Goal: Task Accomplishment & Management: Complete application form

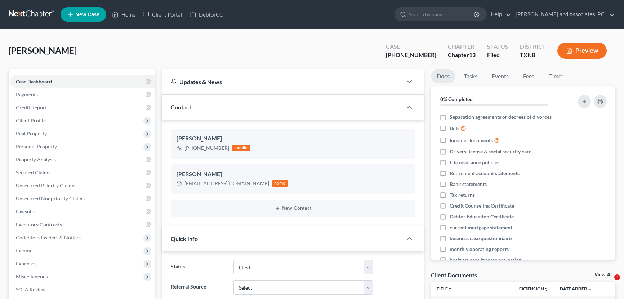
select select "5"
select select "0"
click at [54, 92] on link "Payments" at bounding box center [82, 94] width 145 height 13
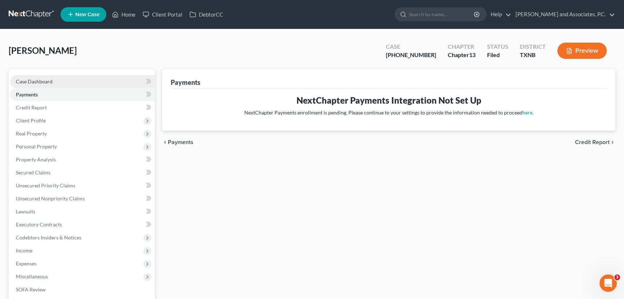
click at [48, 80] on span "Case Dashboard" at bounding box center [34, 81] width 37 height 6
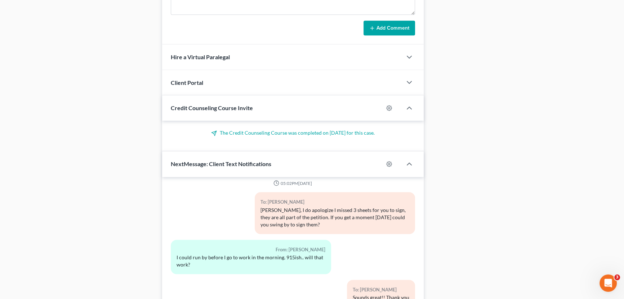
scroll to position [667, 0]
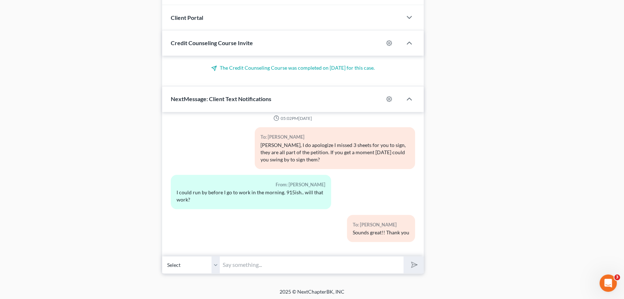
click at [250, 261] on input "text" at bounding box center [312, 265] width 184 height 18
type input "M"
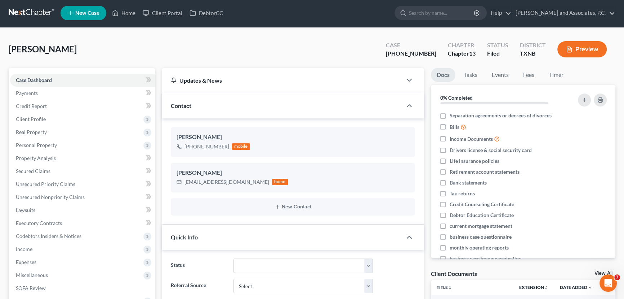
scroll to position [0, 0]
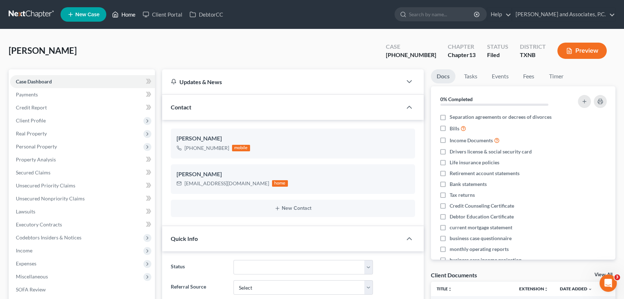
click at [128, 14] on link "Home" at bounding box center [124, 14] width 31 height 13
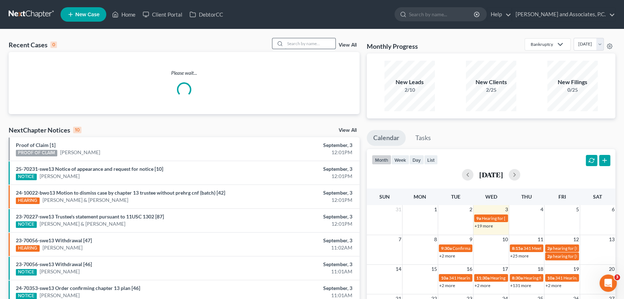
click at [303, 41] on input "search" at bounding box center [310, 43] width 50 height 10
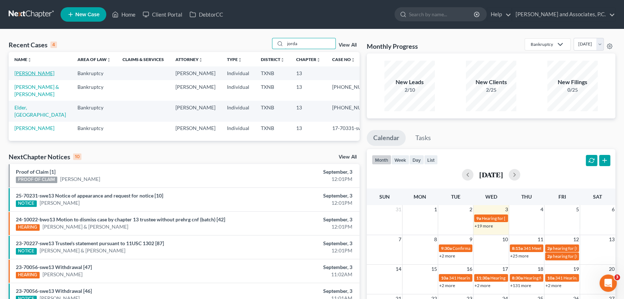
type input "jorda"
click at [26, 75] on link "[PERSON_NAME]" at bounding box center [34, 73] width 40 height 6
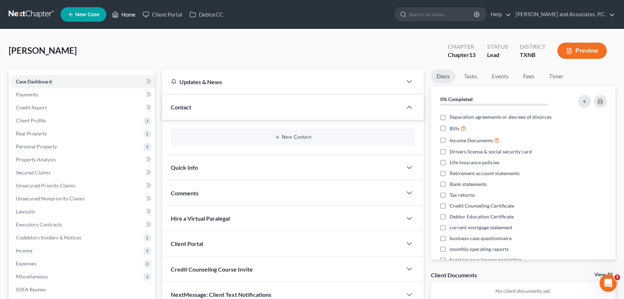
click at [120, 16] on link "Home" at bounding box center [124, 14] width 31 height 13
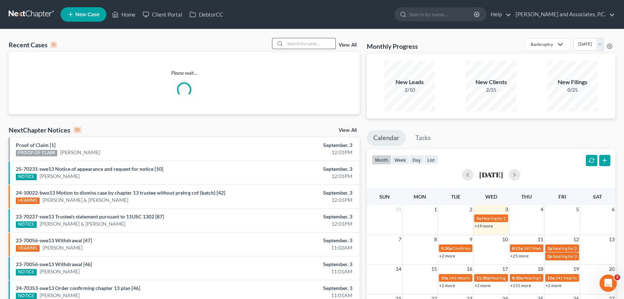
click at [311, 47] on input "search" at bounding box center [310, 43] width 50 height 10
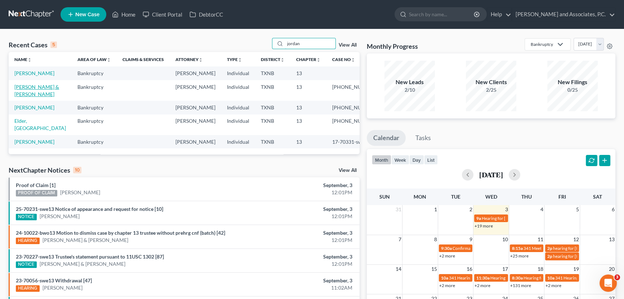
type input "jordan"
click at [36, 97] on link "[PERSON_NAME] & [PERSON_NAME]" at bounding box center [36, 90] width 45 height 13
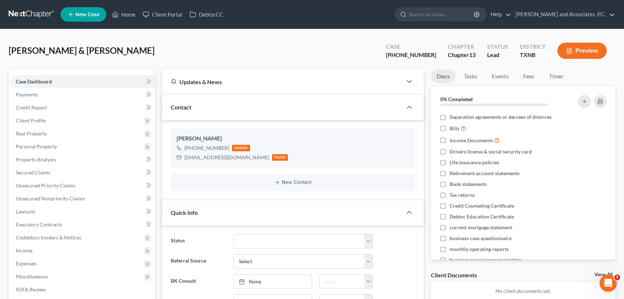
scroll to position [50, 0]
click at [47, 124] on span "Client Profile" at bounding box center [82, 120] width 145 height 13
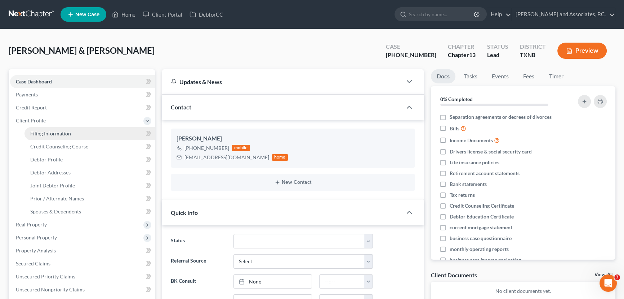
click at [44, 133] on span "Filing Information" at bounding box center [50, 133] width 41 height 6
select select "1"
select select "3"
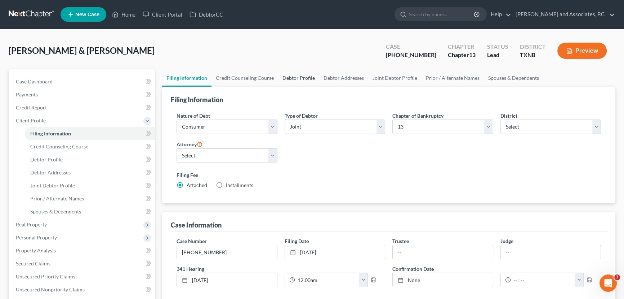
click at [297, 74] on link "Debtor Profile" at bounding box center [298, 77] width 41 height 17
select select "1"
select select "0"
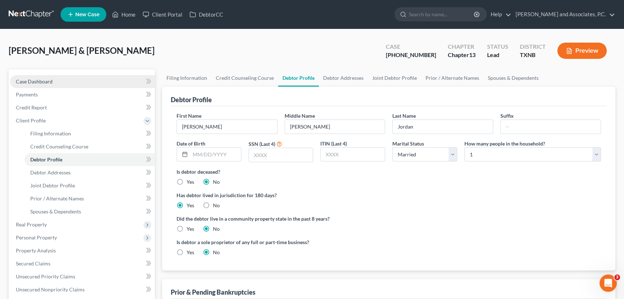
click at [99, 81] on link "Case Dashboard" at bounding box center [82, 81] width 145 height 13
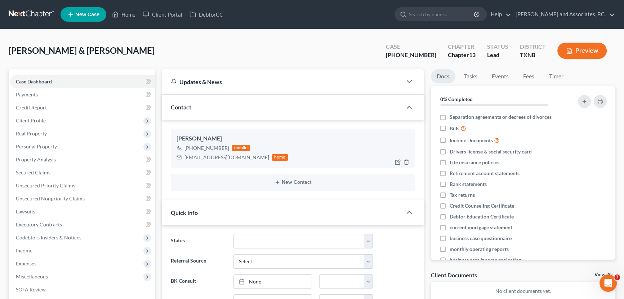
scroll to position [50, 0]
